Goal: Information Seeking & Learning: Check status

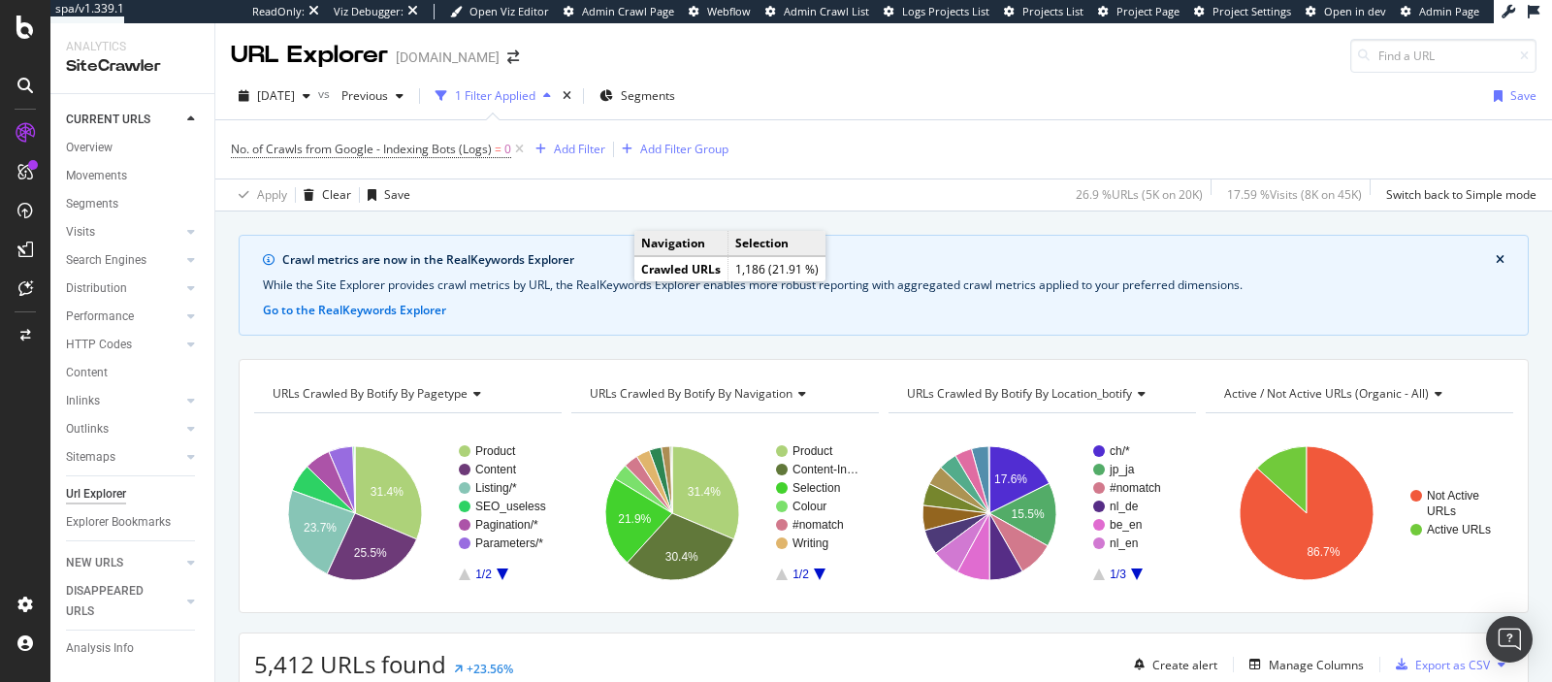
click at [602, 192] on div "Apply Clear Save 26.9 % URLs ( 5K on 20K ) 17.59 % Visits ( 8K on 45K ) Switch …" at bounding box center [883, 194] width 1336 height 32
click at [1159, 16] on span "Project Page" at bounding box center [1147, 11] width 63 height 15
click at [295, 91] on span "[DATE]" at bounding box center [276, 95] width 38 height 16
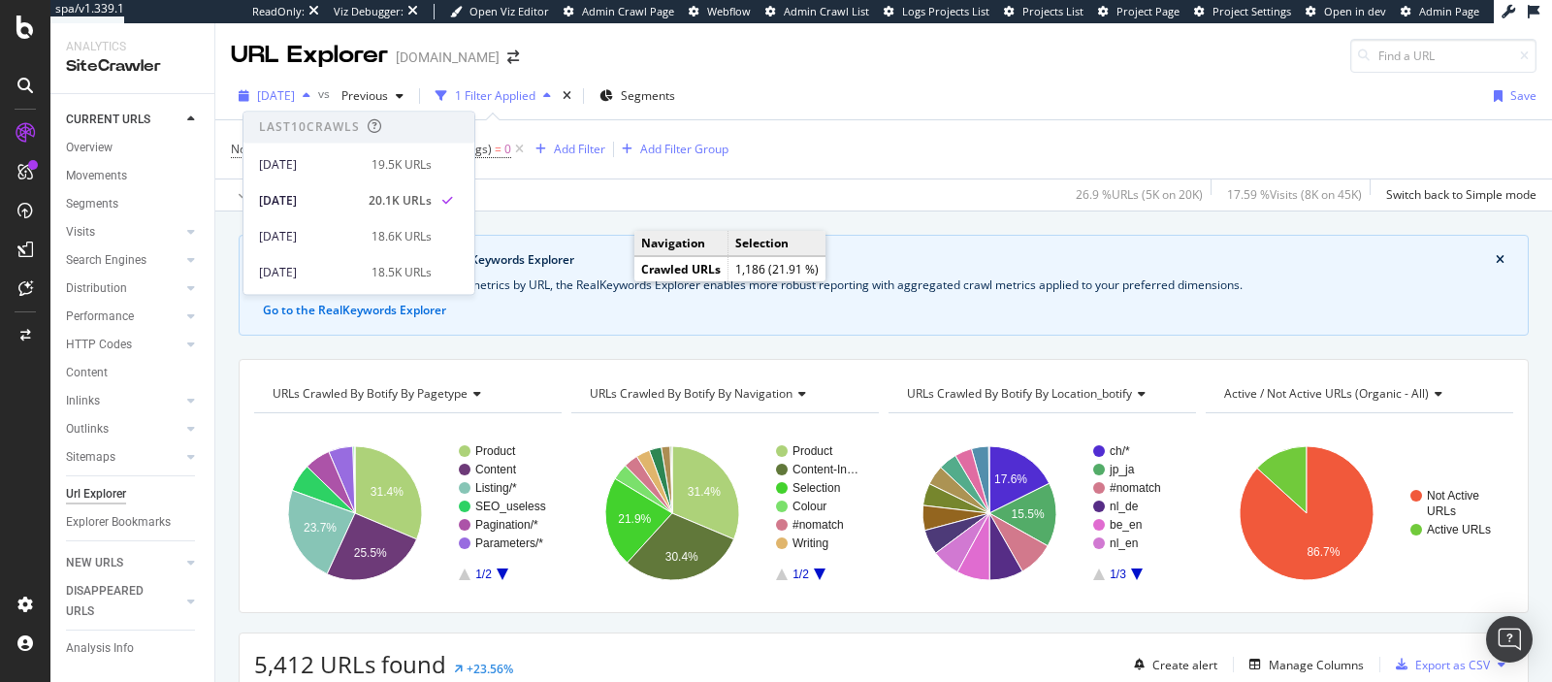
click at [295, 91] on span "[DATE]" at bounding box center [276, 95] width 38 height 16
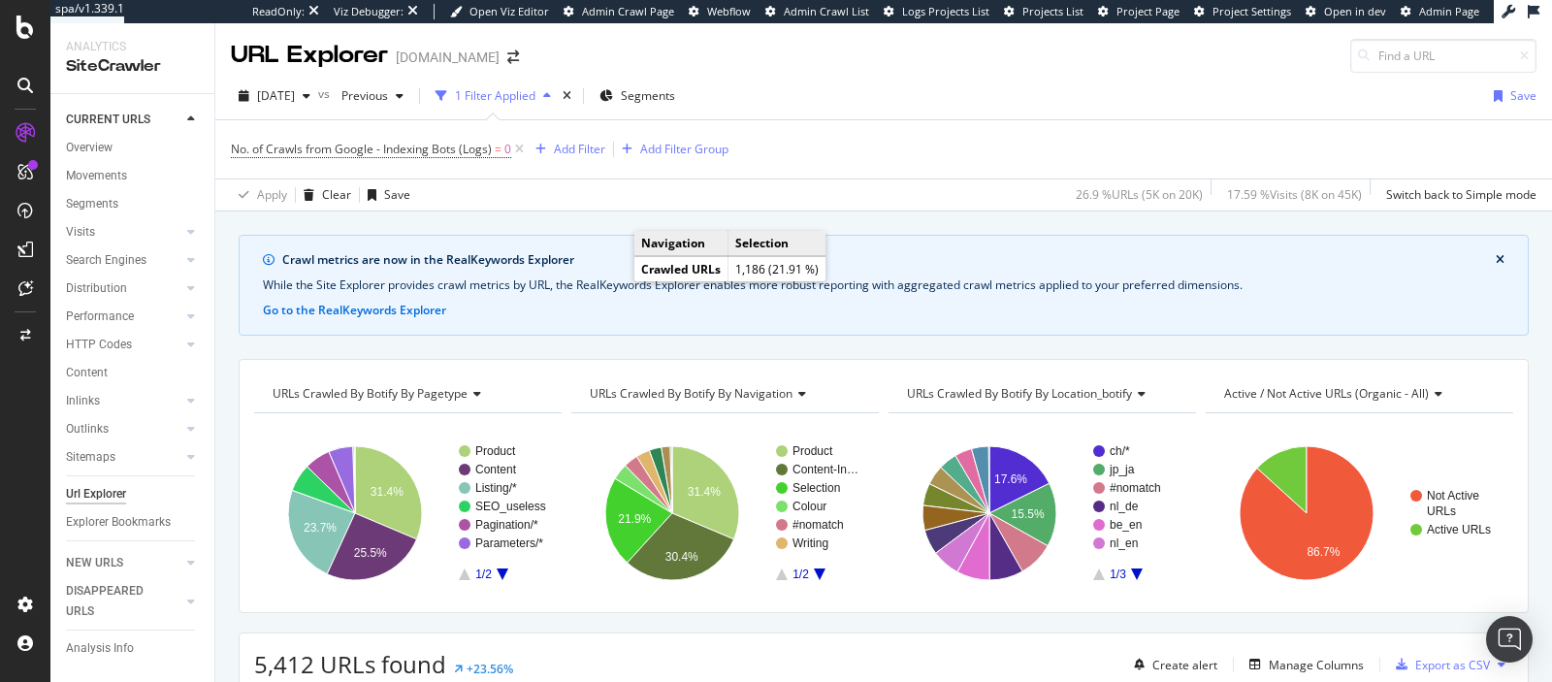
click at [670, 180] on div "Apply Clear Save 26.9 % URLs ( 5K on 20K ) 17.59 % Visits ( 8K on 45K ) Switch …" at bounding box center [883, 194] width 1336 height 32
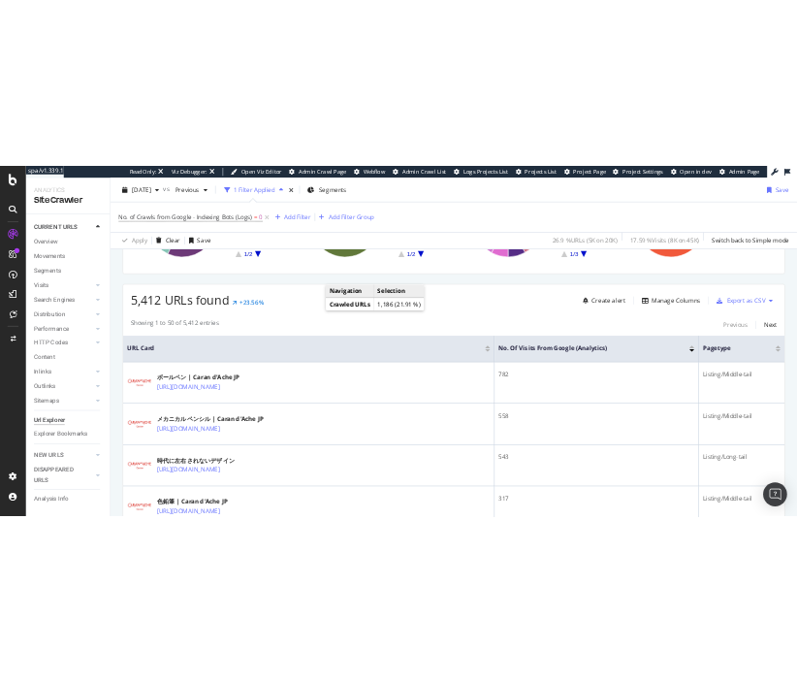
scroll to position [361, 0]
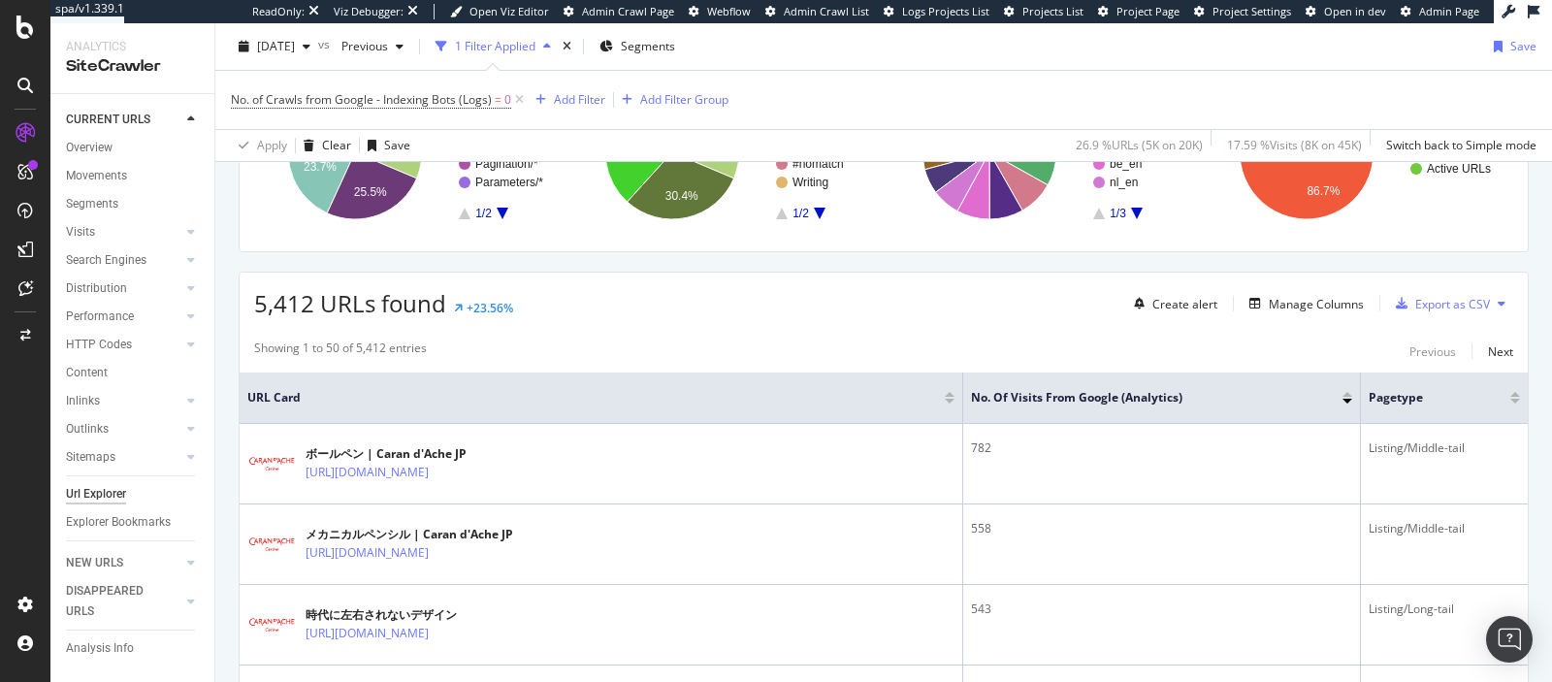
click at [686, 293] on div "5,412 URLs found +23.56% Create alert Manage Columns Export as CSV" at bounding box center [884, 297] width 1288 height 48
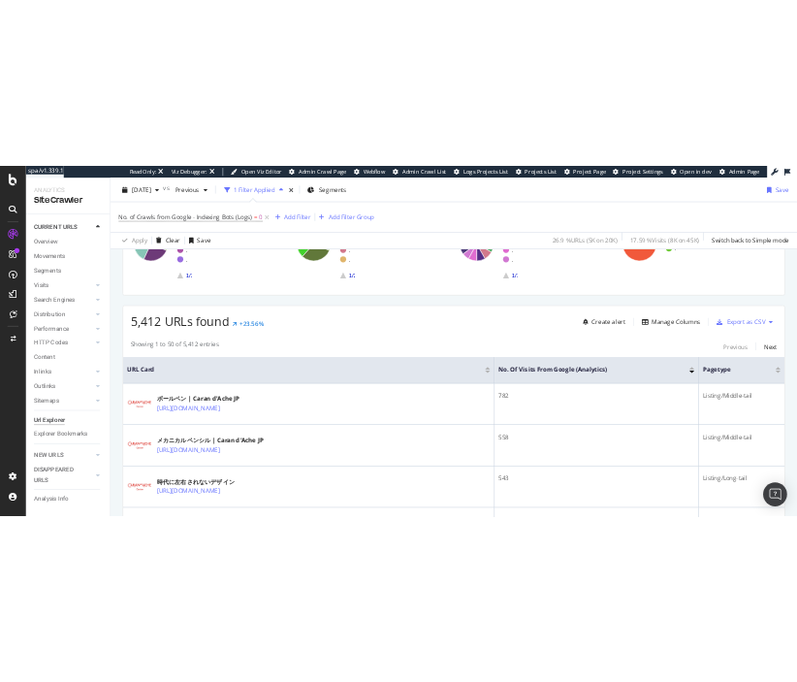
scroll to position [396, 0]
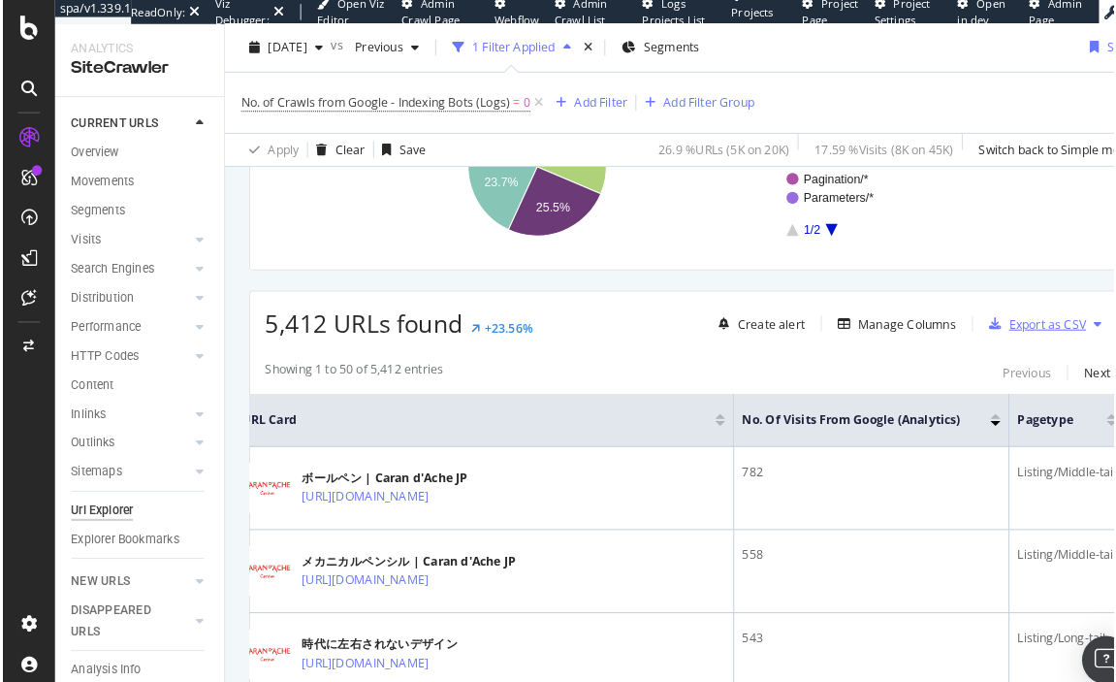
scroll to position [0, 10]
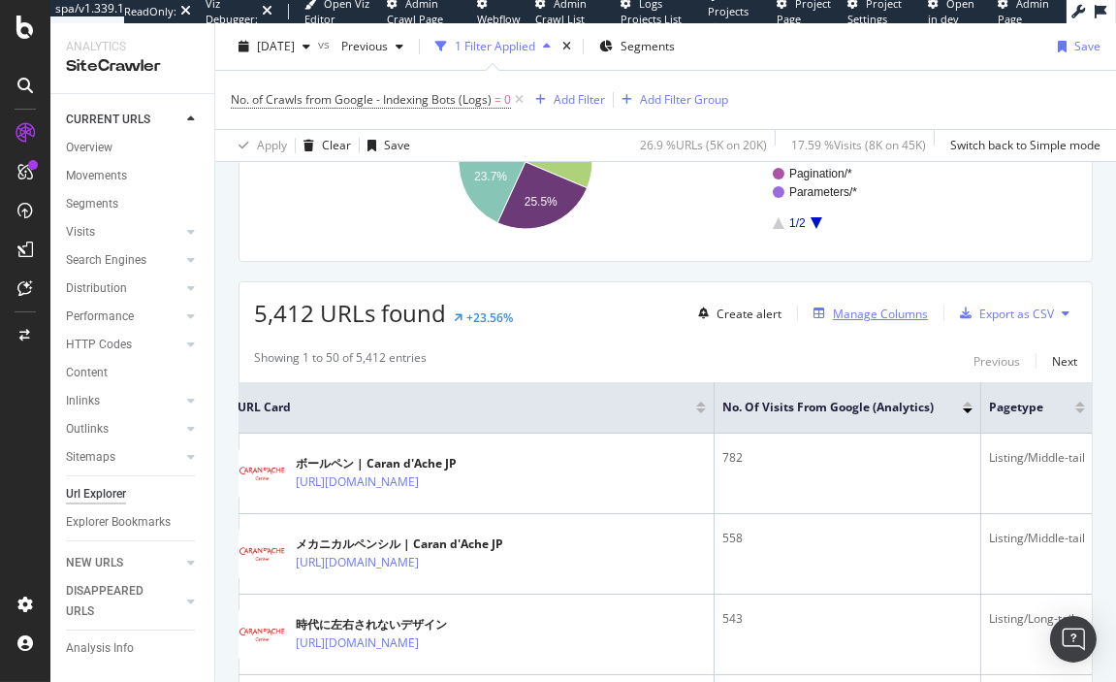
click at [796, 307] on div "Manage Columns" at bounding box center [880, 314] width 95 height 16
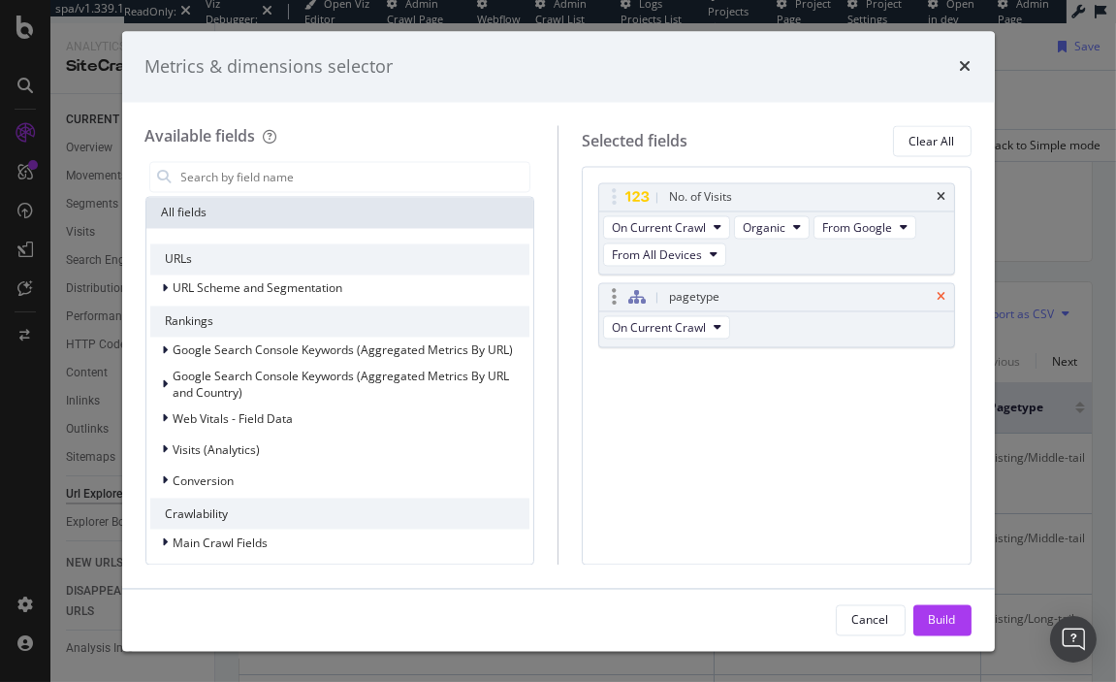
click at [796, 292] on icon "times" at bounding box center [942, 298] width 9 height 12
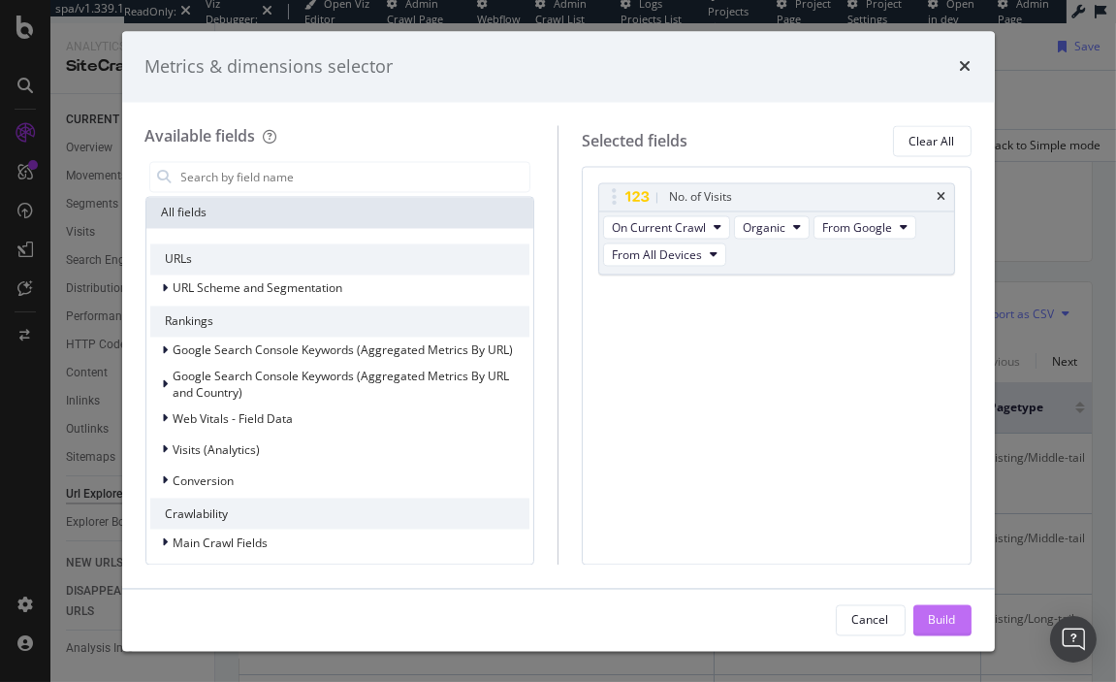
click at [796, 619] on div "Build" at bounding box center [942, 619] width 27 height 16
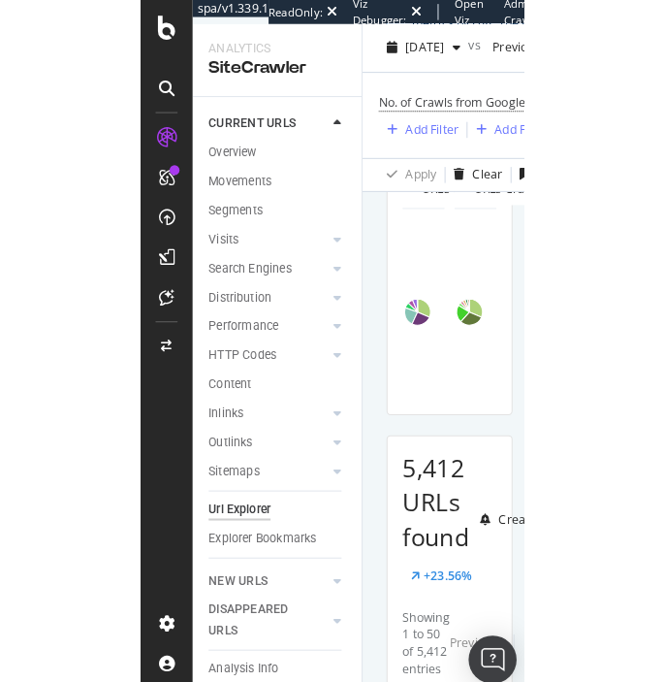
scroll to position [346, 0]
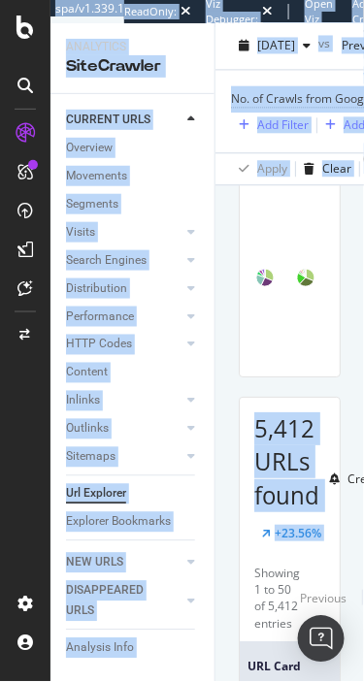
drag, startPoint x: 364, startPoint y: 432, endPoint x: 422, endPoint y: 435, distance: 58.3
click at [364, 435] on html "spa/v1.339.1 ReadOnly: Viz Debugger: Open Viz Editor Admin Crawl Page Webflow A…" at bounding box center [182, 341] width 364 height 682
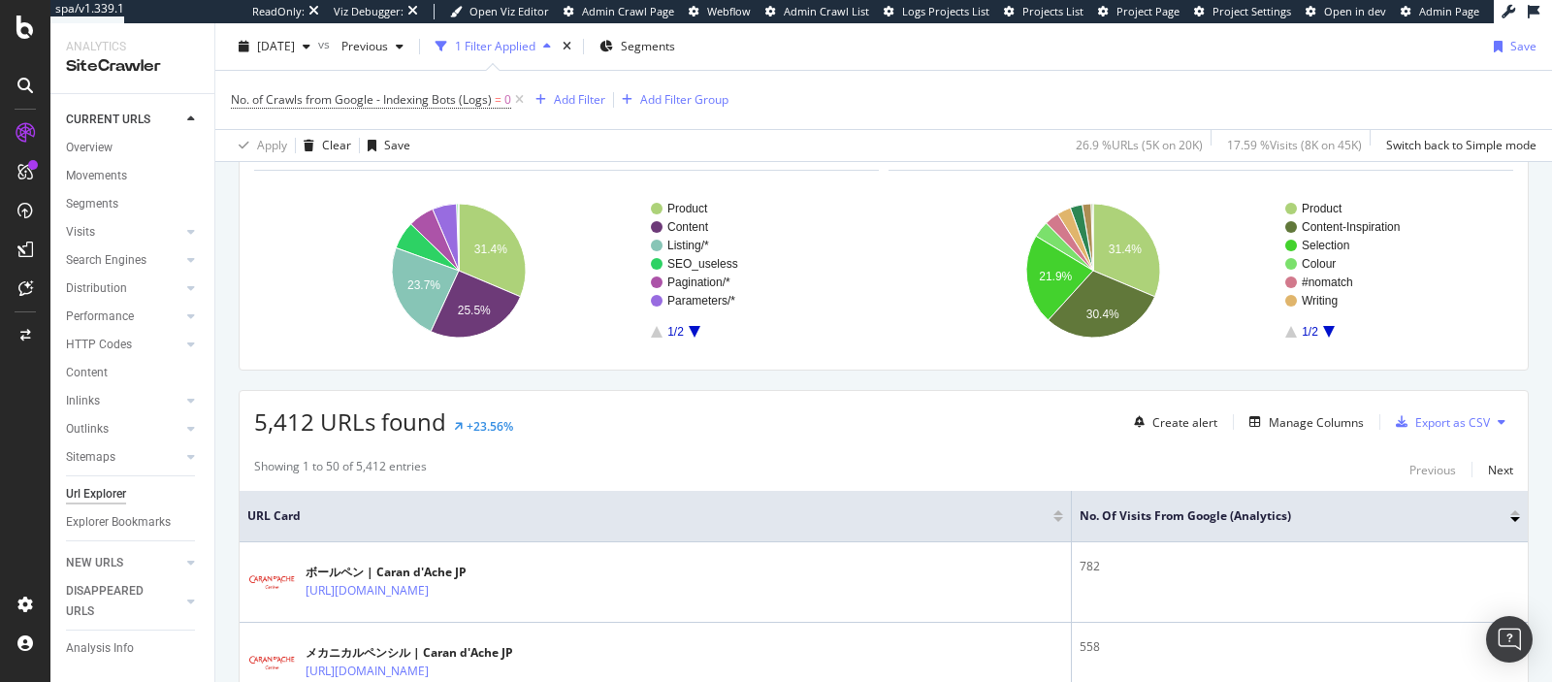
scroll to position [205, 0]
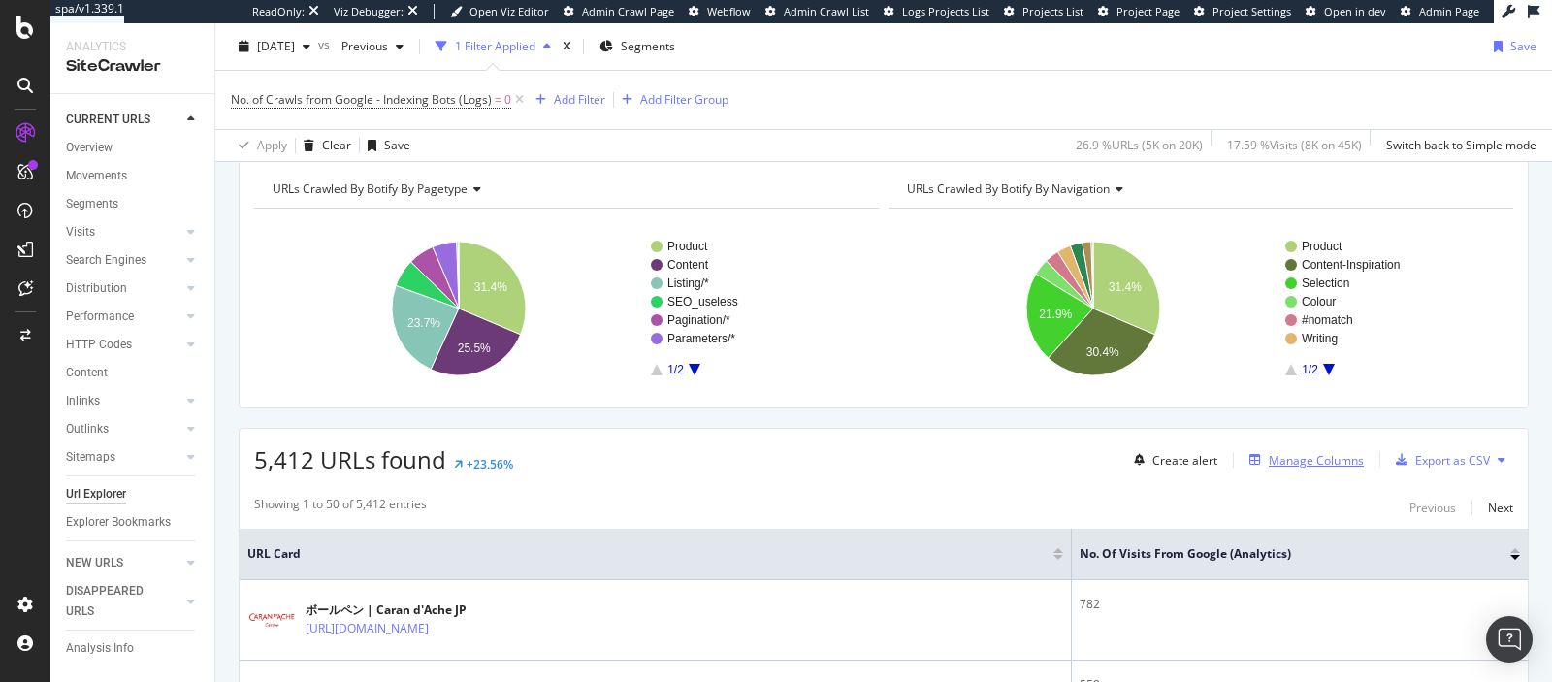
click at [796, 460] on div "Manage Columns" at bounding box center [1316, 460] width 95 height 16
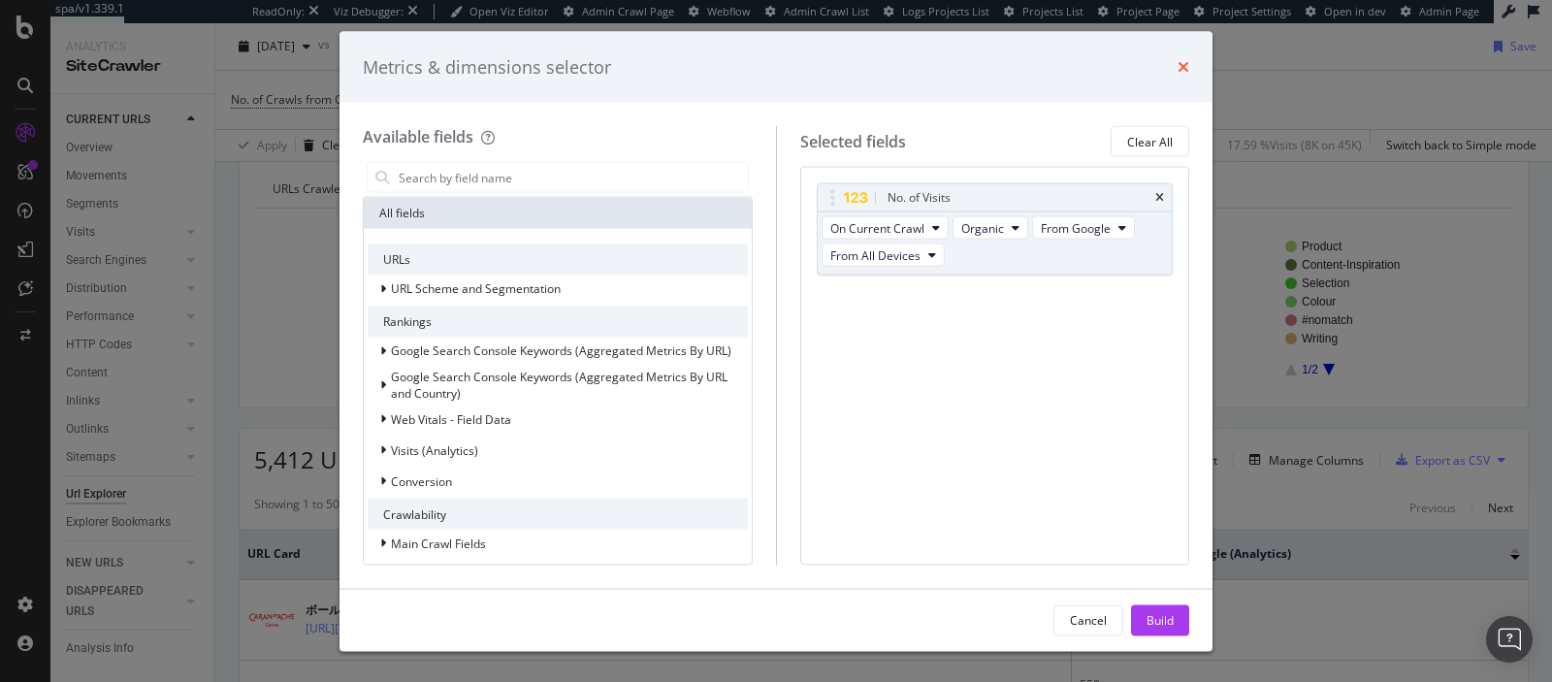
click at [796, 64] on icon "times" at bounding box center [1183, 67] width 12 height 16
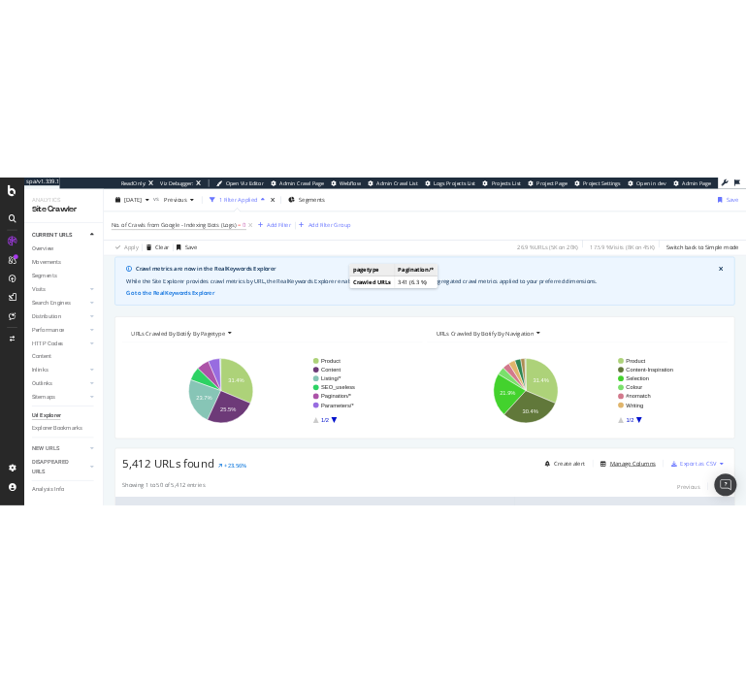
scroll to position [0, 0]
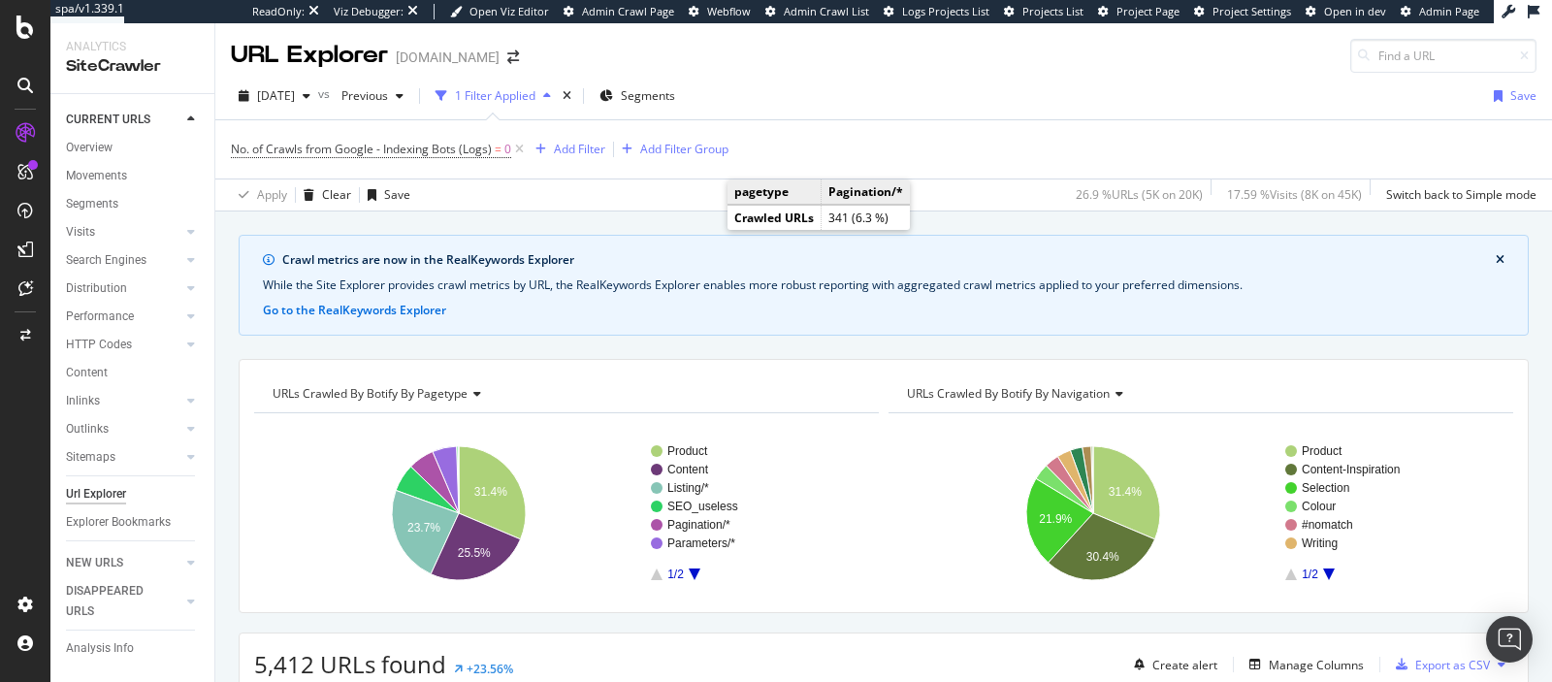
click at [456, 174] on div "No. of Crawls from Google - Indexing Bots (Logs) = 0 Add Filter Add Filter Group" at bounding box center [883, 149] width 1305 height 58
click at [527, 219] on div "Crawl metrics are now in the RealKeywords Explorer While the Site Explorer prov…" at bounding box center [883, 234] width 1336 height 47
click at [467, 153] on span "No. of Crawls from Google - Indexing Bots (Logs)" at bounding box center [361, 149] width 261 height 16
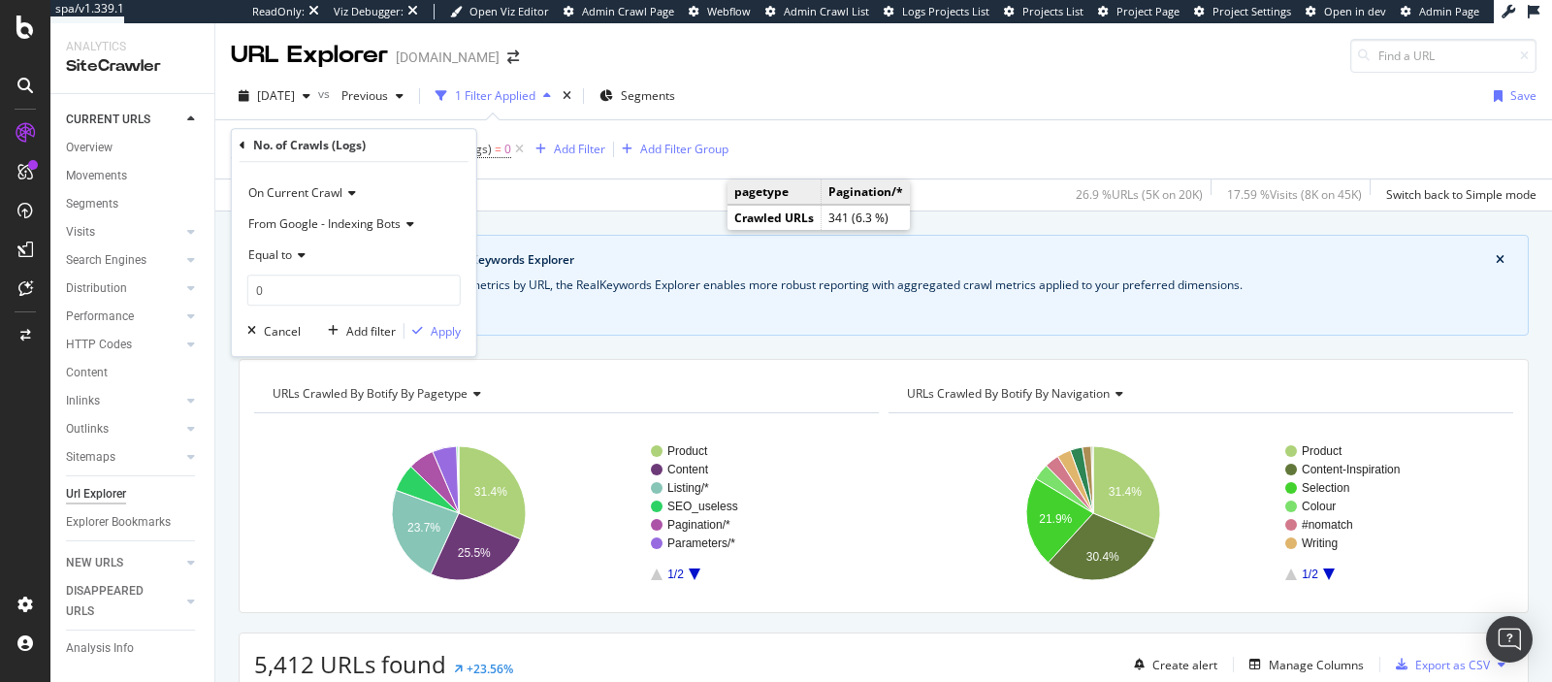
click at [391, 223] on span "From Google - Indexing Bots" at bounding box center [324, 223] width 152 height 16
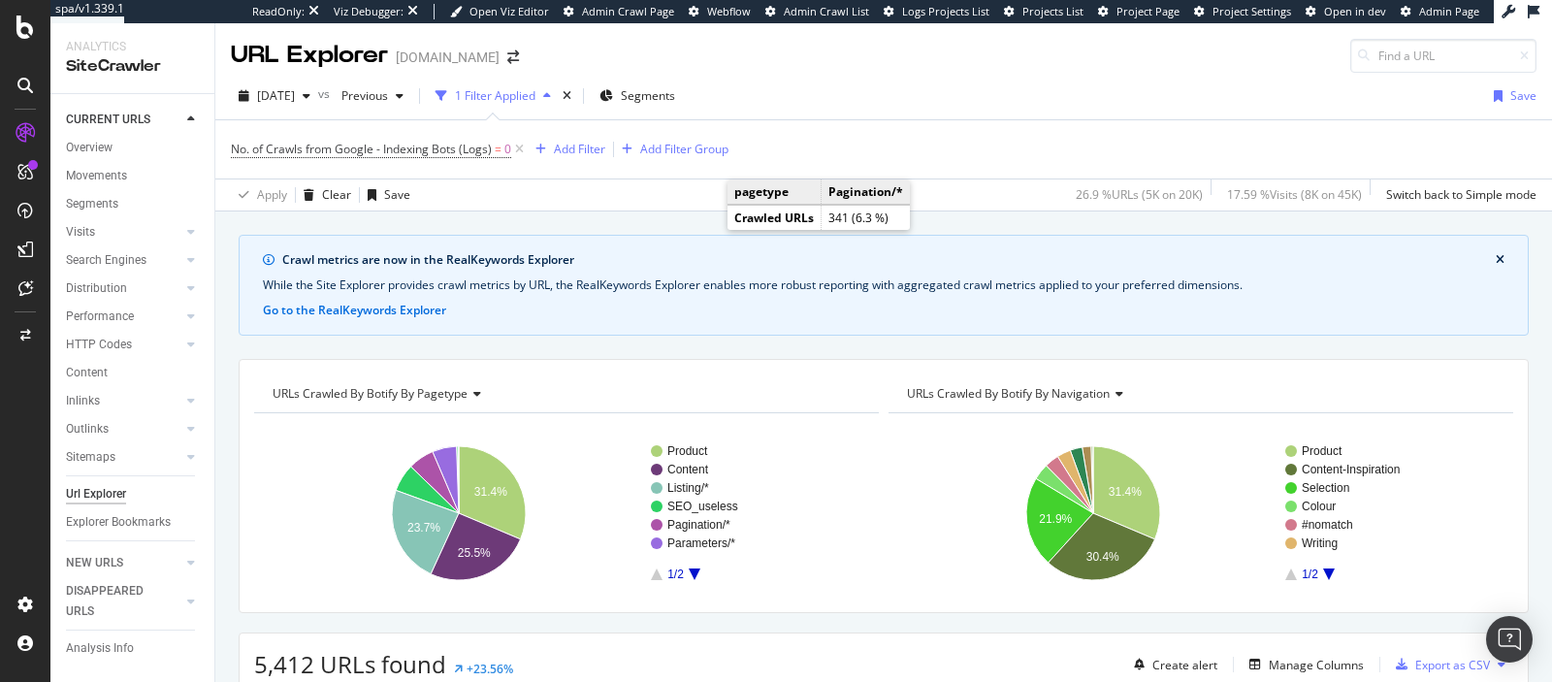
click at [550, 200] on div "Apply Clear Save 26.9 % URLs ( 5K on 20K ) 17.59 % Visits ( 8K on 45K ) Switch …" at bounding box center [883, 194] width 1336 height 32
click at [423, 146] on span "No. of Crawls from Google - Indexing Bots (Logs)" at bounding box center [361, 149] width 261 height 16
click at [536, 178] on div "Apply Clear Save 26.9 % URLs ( 5K on 20K ) 17.59 % Visits ( 8K on 45K ) Switch …" at bounding box center [883, 194] width 1336 height 32
click at [781, 190] on td "pagetype" at bounding box center [774, 191] width 94 height 25
click at [796, 127] on div "No. of Crawls from Google - Indexing Bots (Logs) = 0 Add Filter Add Filter Group" at bounding box center [883, 149] width 1305 height 58
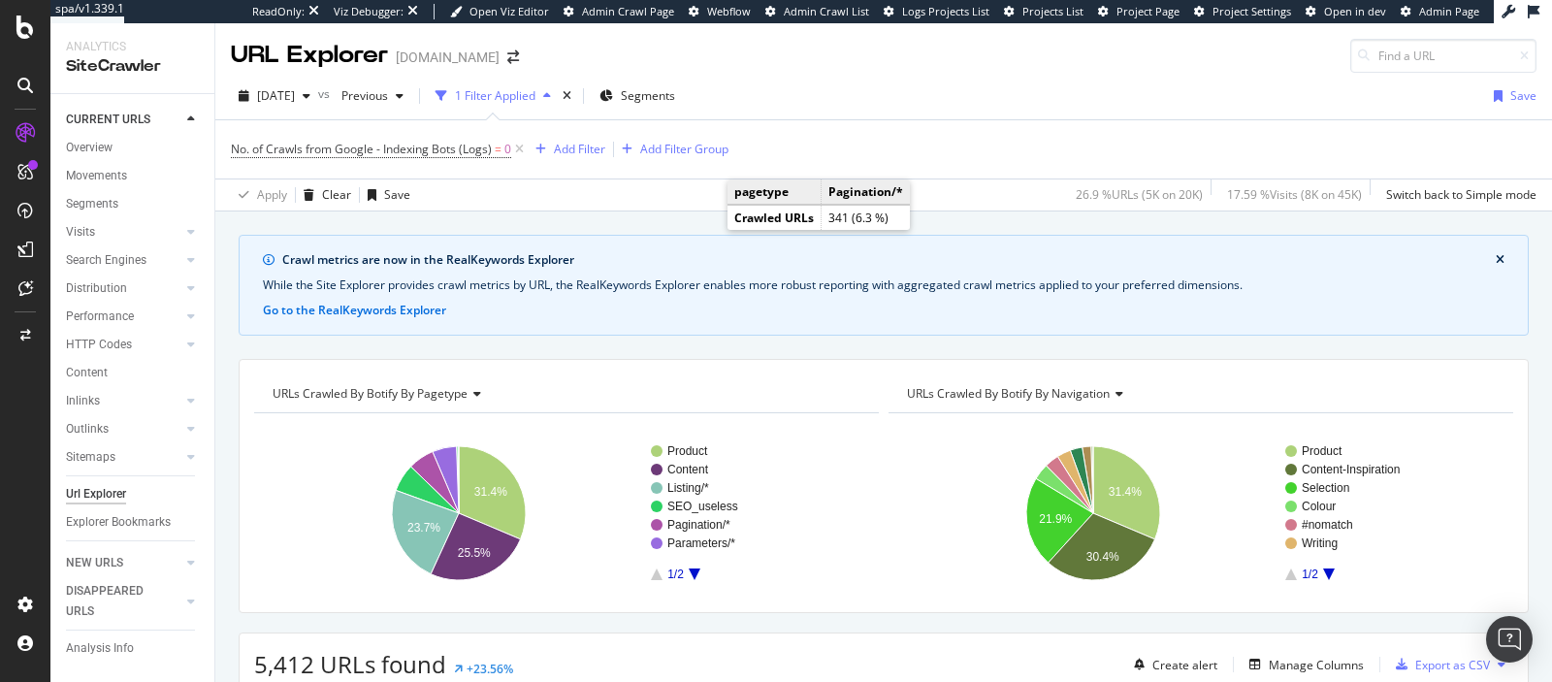
click at [502, 187] on div "Apply Clear Save 26.9 % URLs ( 5K on 20K ) 17.59 % Visits ( 8K on 45K ) Switch …" at bounding box center [883, 194] width 1336 height 32
click at [796, 186] on td "Pagination/*" at bounding box center [865, 191] width 89 height 25
click at [796, 131] on div "No. of Crawls from Google - Indexing Bots (Logs) = 0 Add Filter Add Filter Group" at bounding box center [883, 149] width 1305 height 58
click at [452, 142] on span "No. of Crawls from Google - Indexing Bots (Logs)" at bounding box center [361, 149] width 261 height 16
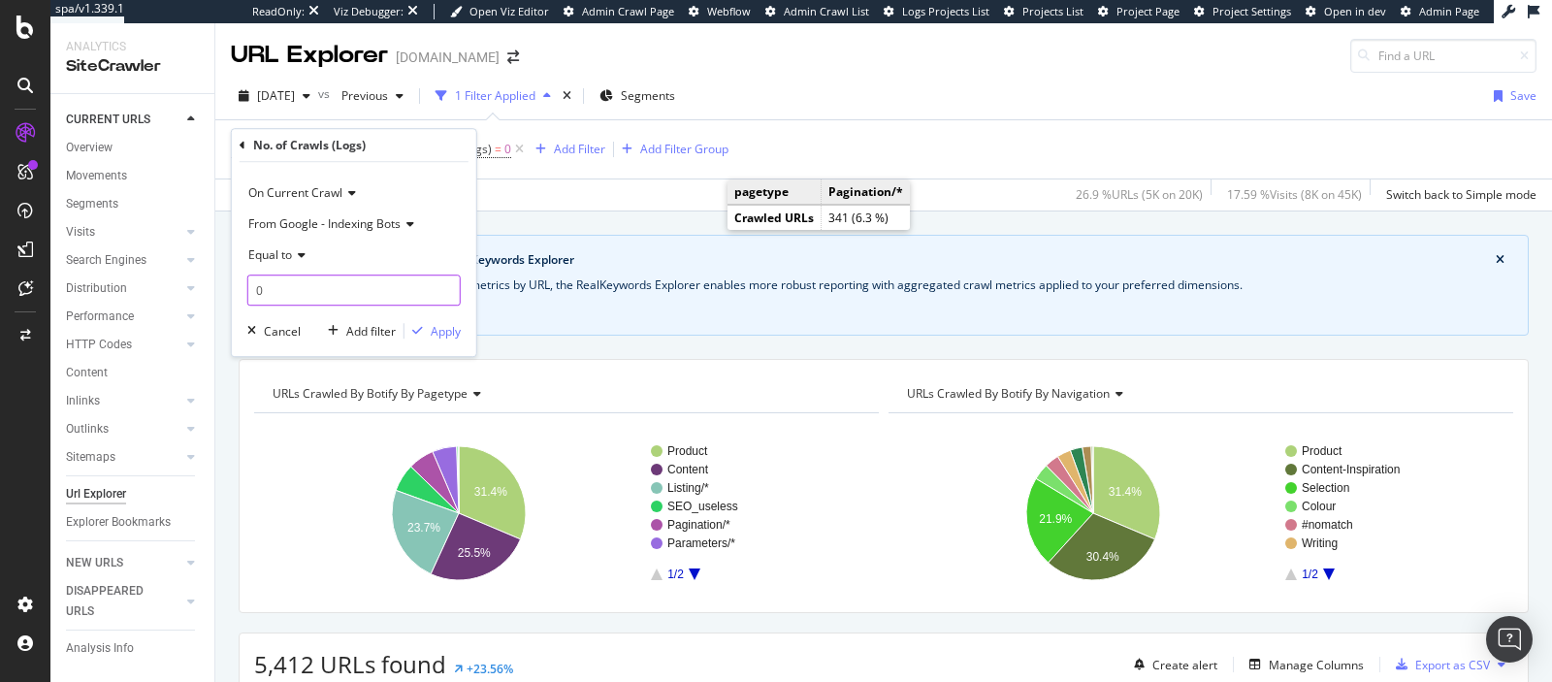
click at [327, 294] on input "0" at bounding box center [353, 289] width 213 height 31
type input "1"
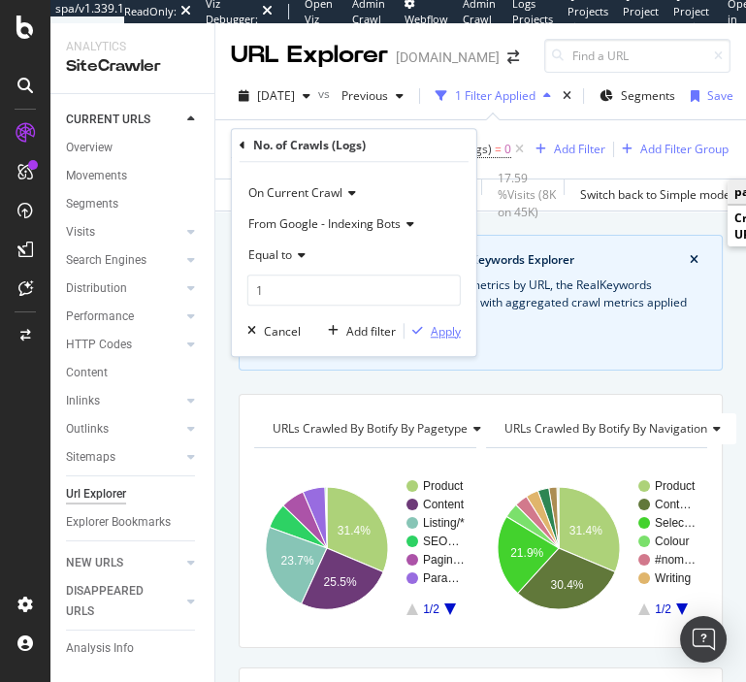
click at [446, 333] on div "Apply" at bounding box center [446, 331] width 30 height 16
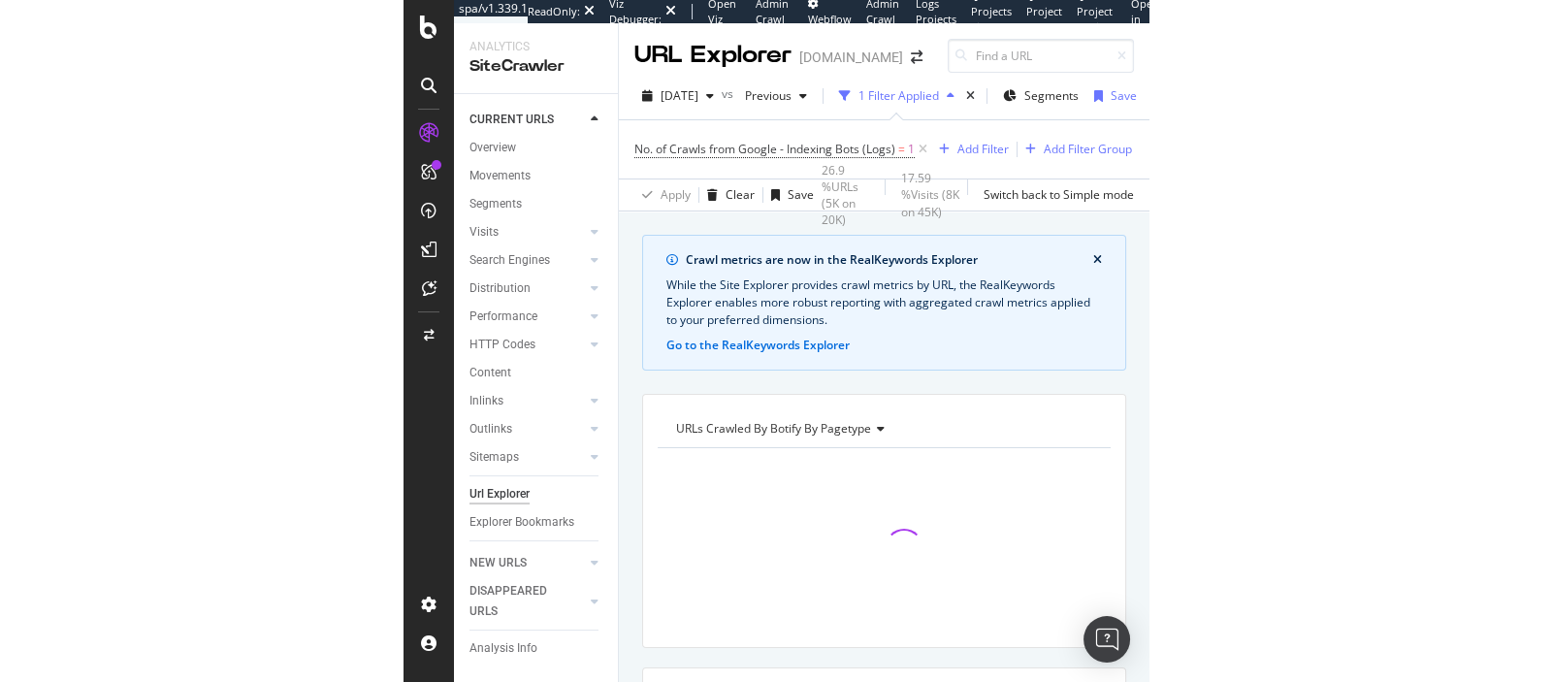
scroll to position [7, 0]
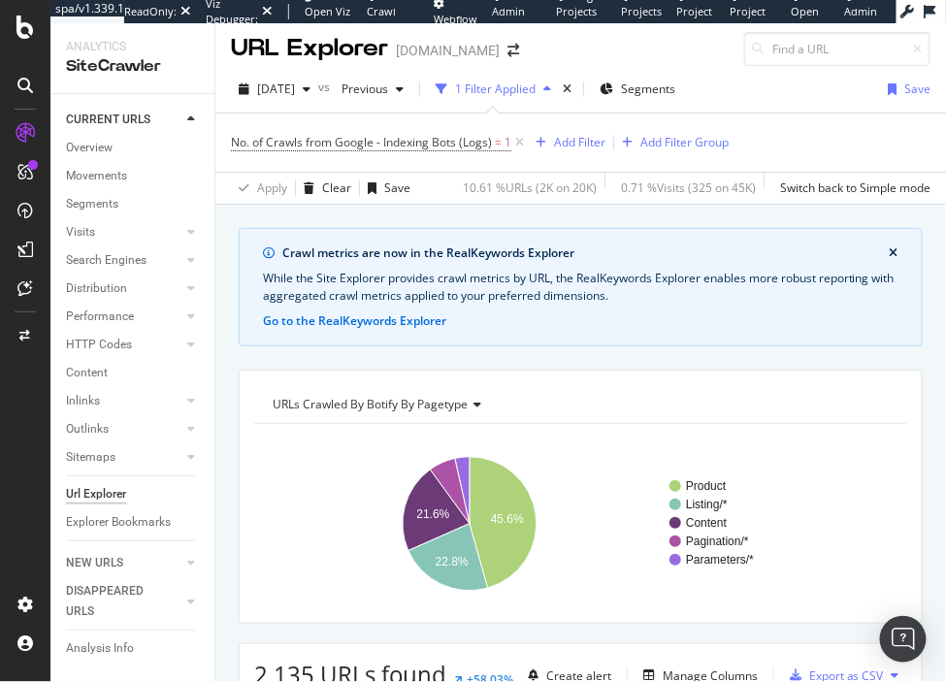
click at [396, 151] on span "No. of Crawls from Google - Indexing Bots (Logs) = 1" at bounding box center [379, 142] width 297 height 27
click at [403, 138] on span "No. of Crawls from Google - Indexing Bots (Logs)" at bounding box center [361, 142] width 261 height 16
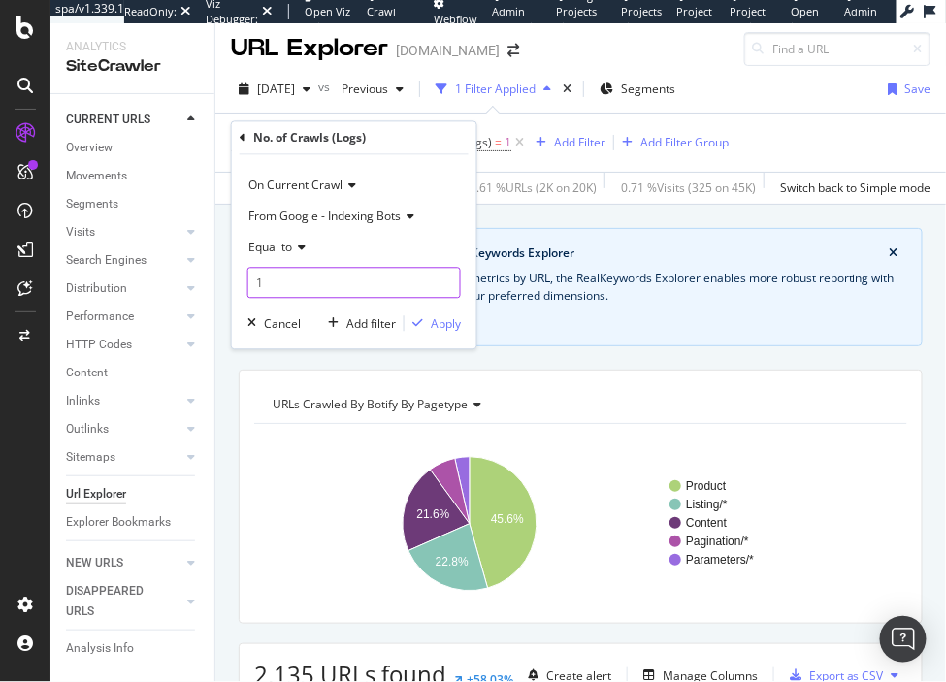
click at [345, 273] on input "1" at bounding box center [353, 283] width 213 height 31
type input "0"
click at [440, 327] on div "Apply" at bounding box center [446, 323] width 30 height 16
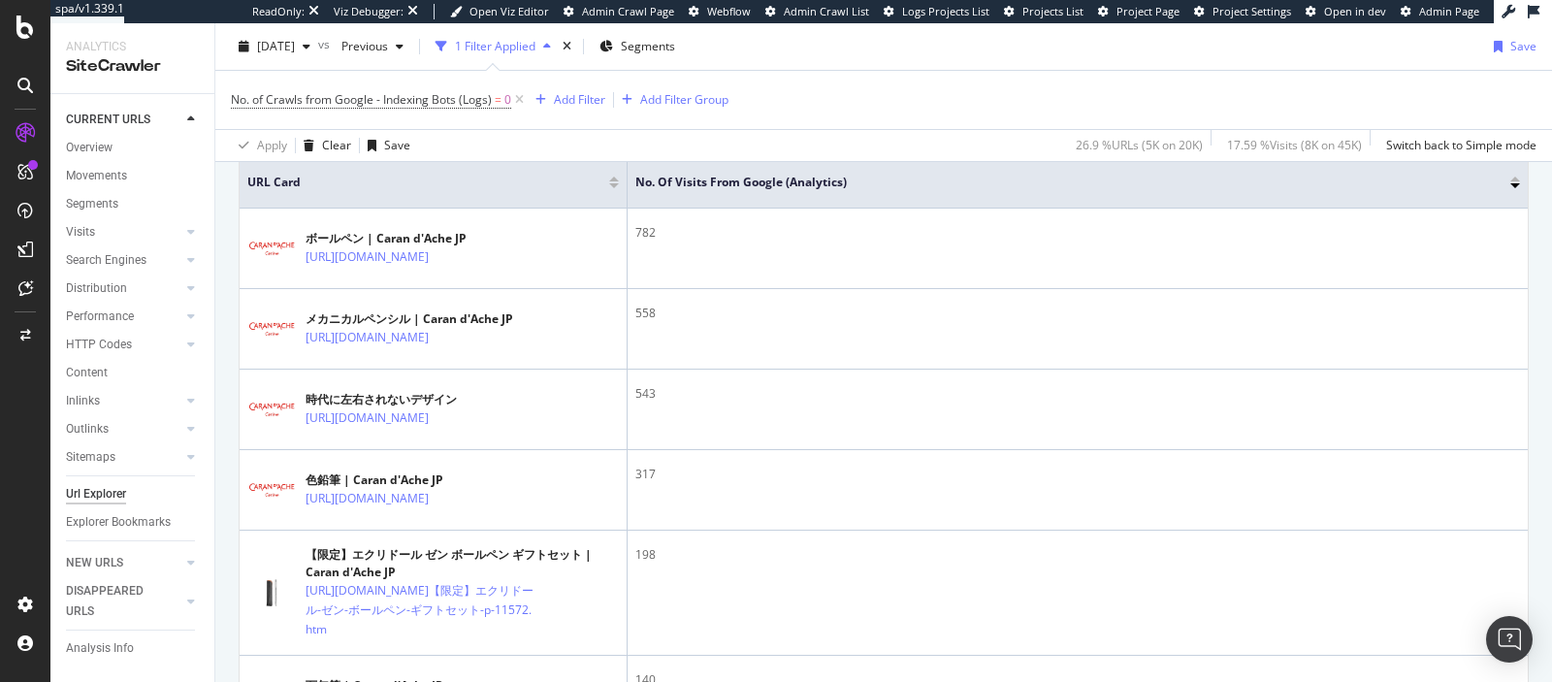
scroll to position [502, 0]
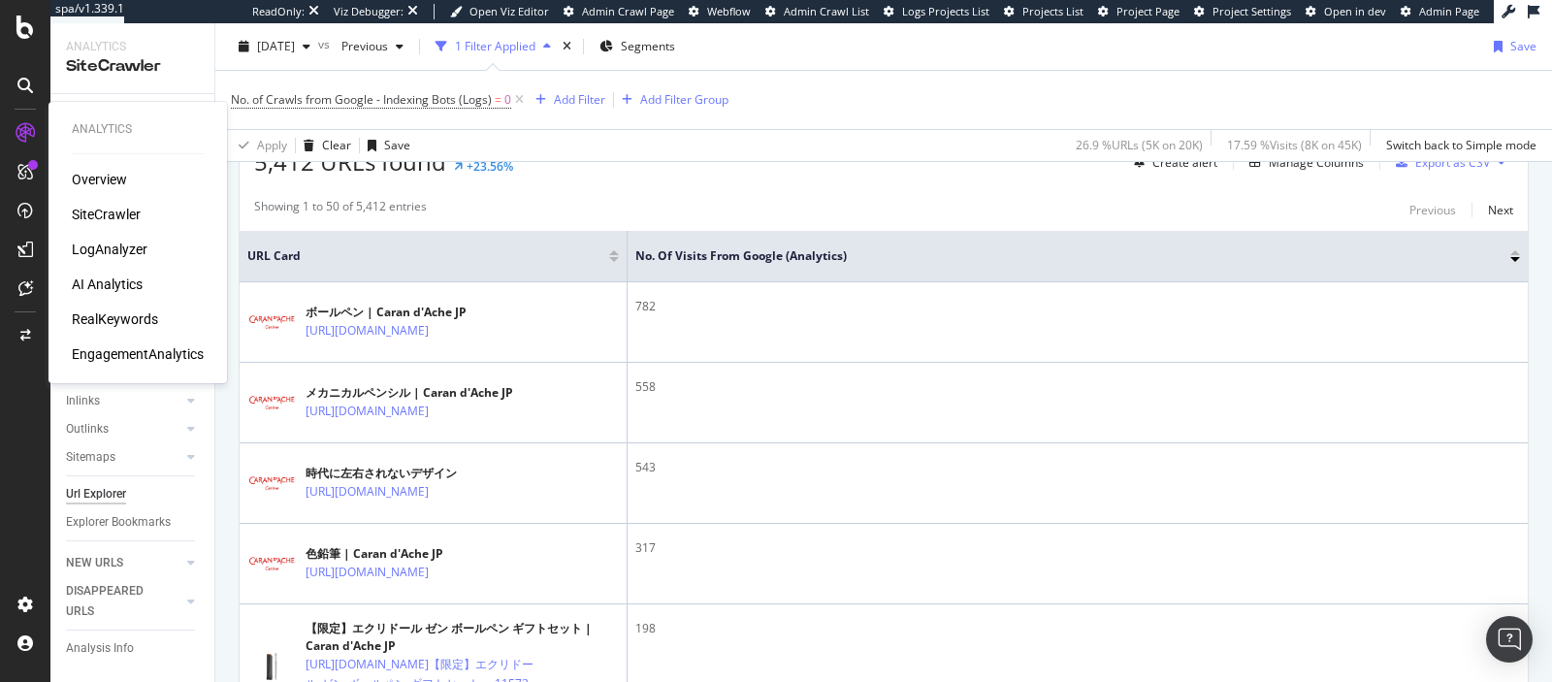
click at [90, 248] on div "LogAnalyzer" at bounding box center [110, 249] width 76 height 19
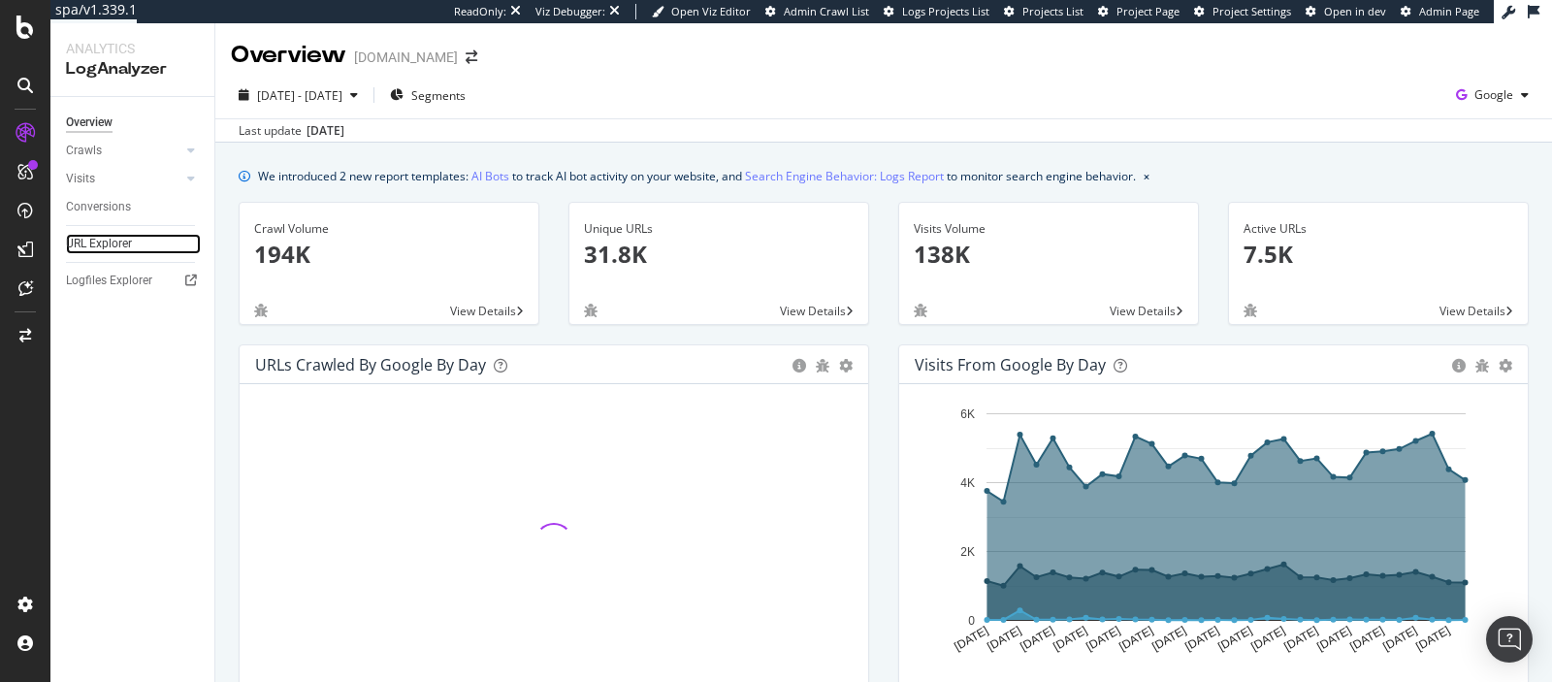
click at [140, 247] on link "URL Explorer" at bounding box center [133, 244] width 135 height 20
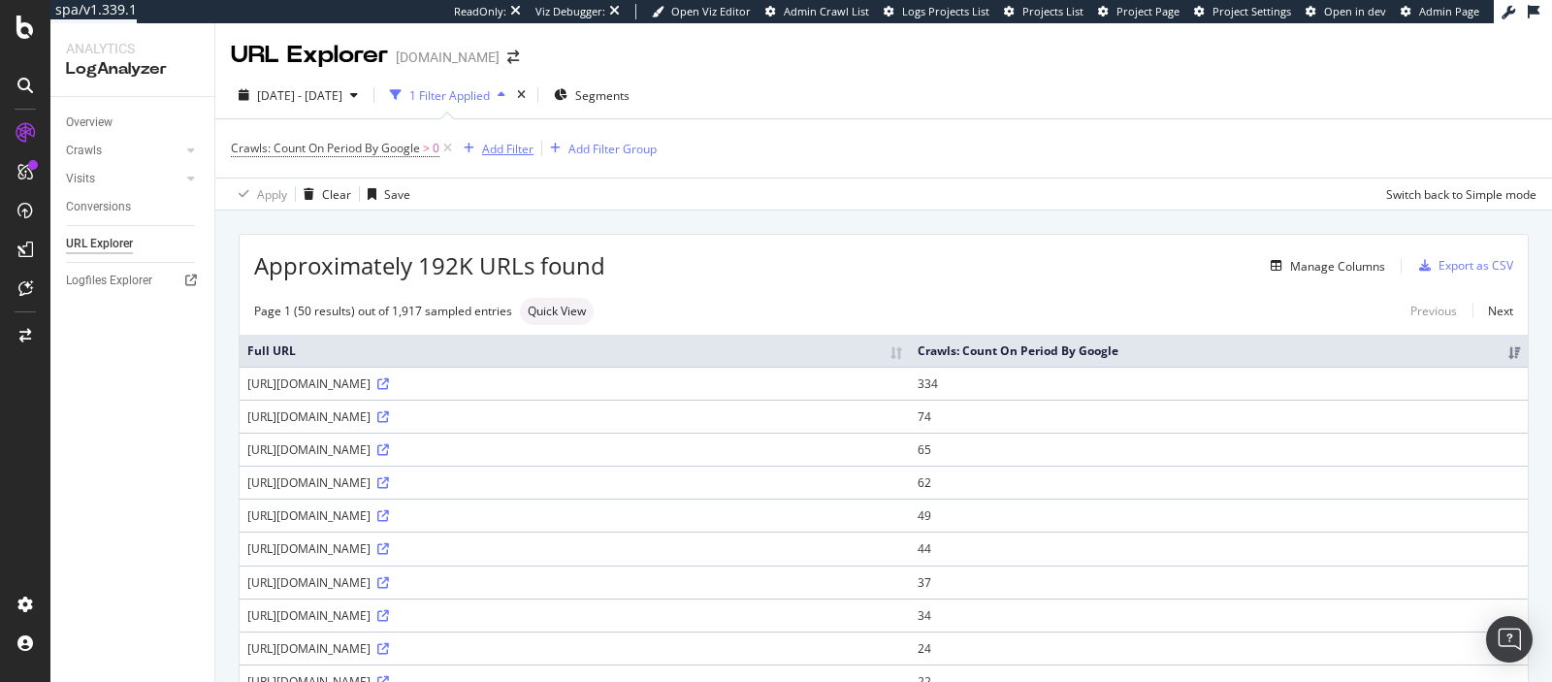
click at [503, 147] on div "Add Filter" at bounding box center [507, 149] width 51 height 16
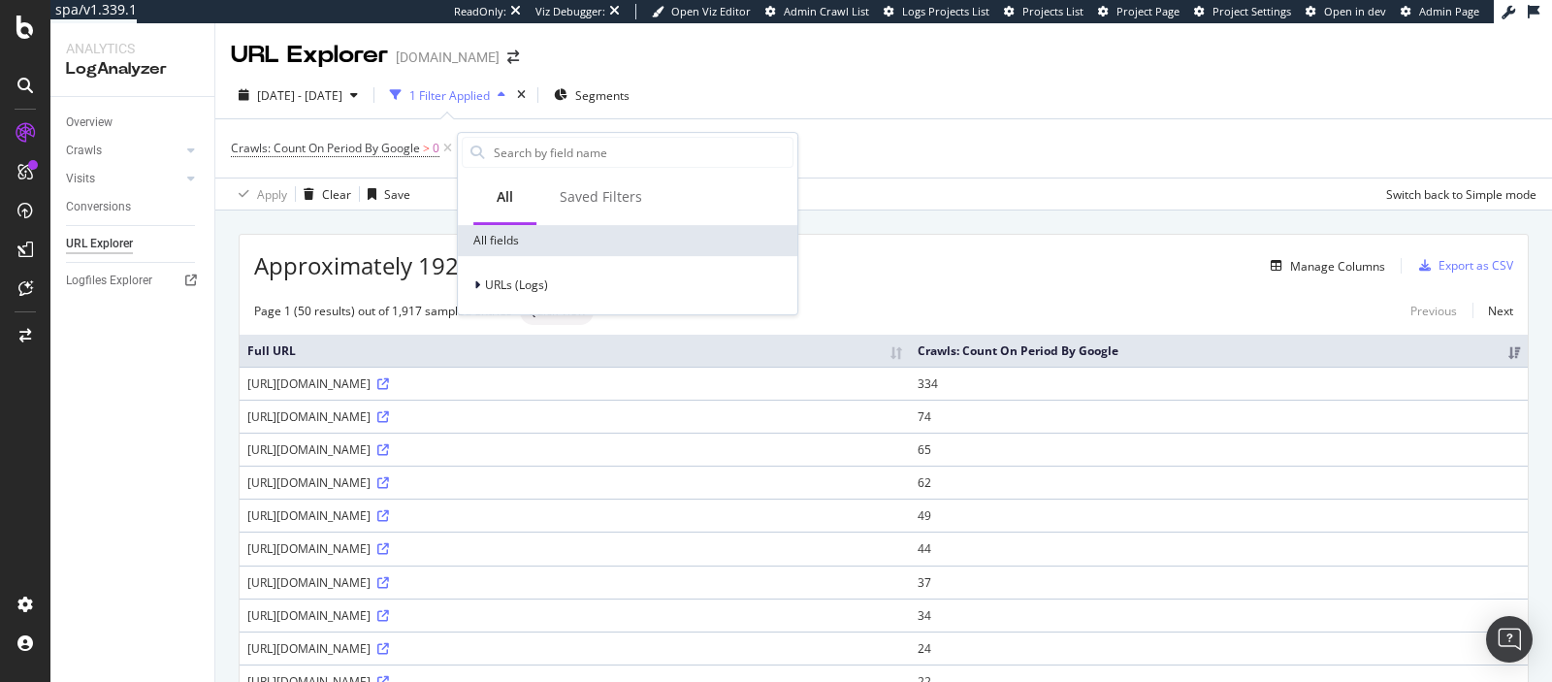
click at [910, 119] on div "Crawls: Count On Period By Google > 0 Add Filter Add Filter Group" at bounding box center [883, 148] width 1305 height 58
